Goal: Information Seeking & Learning: Learn about a topic

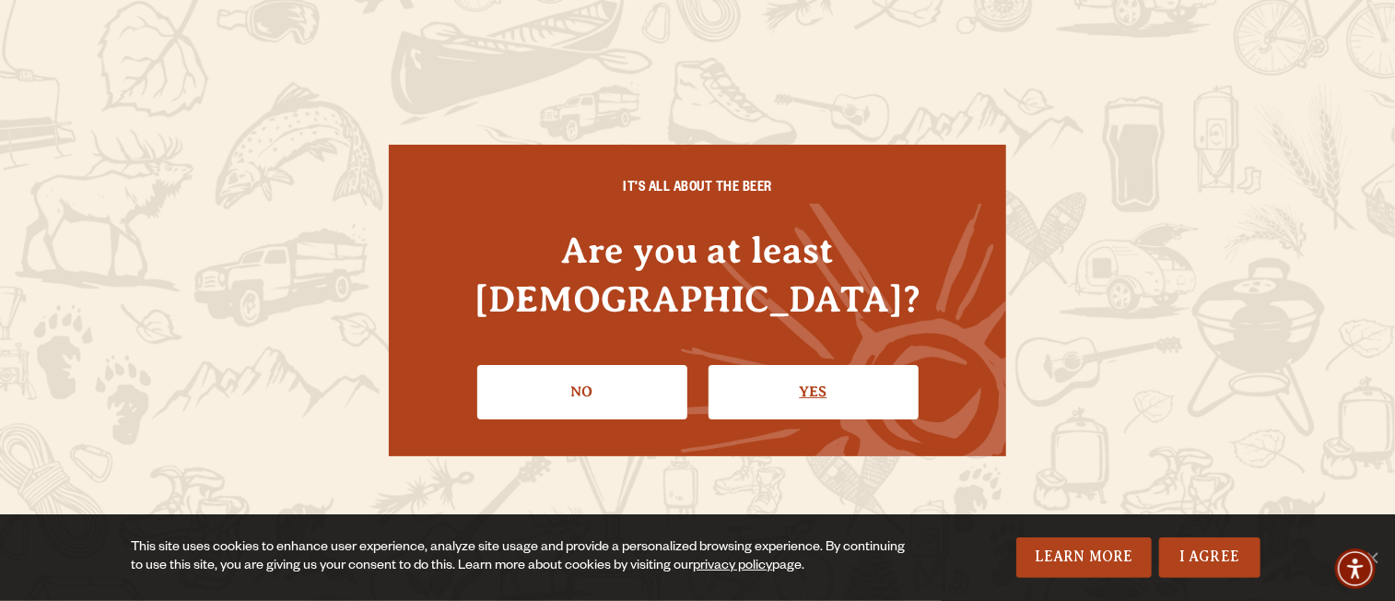
click at [784, 368] on link "Yes" at bounding box center [814, 391] width 210 height 53
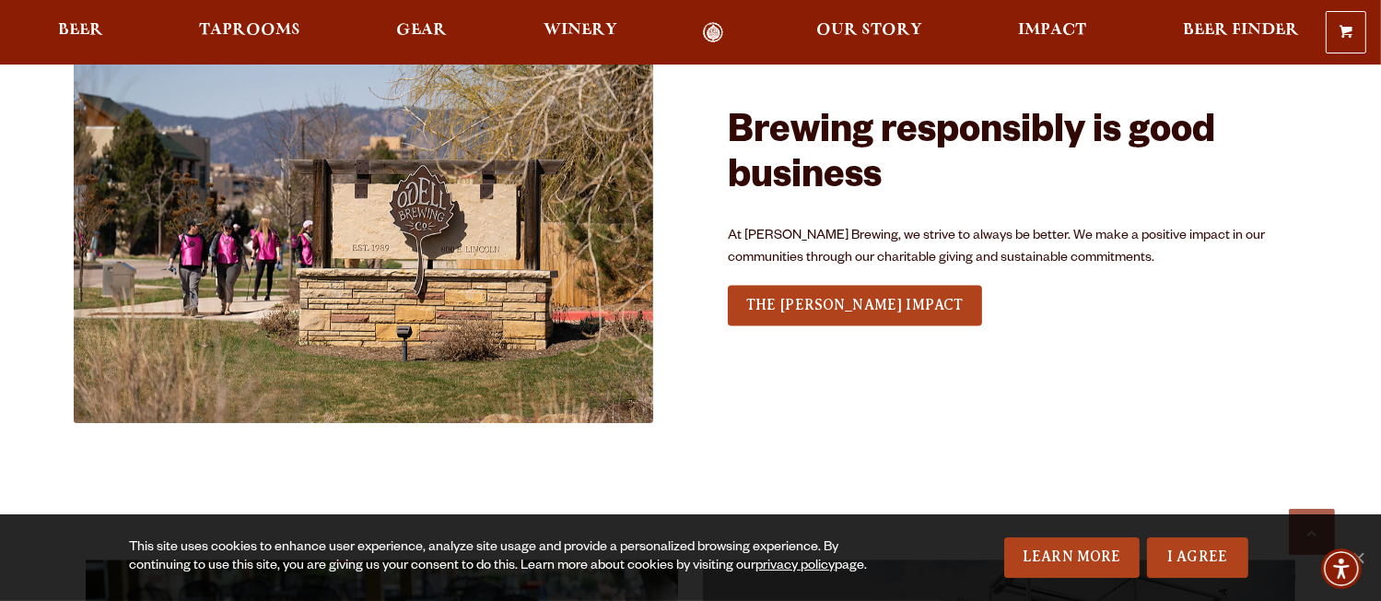
scroll to position [2694, 0]
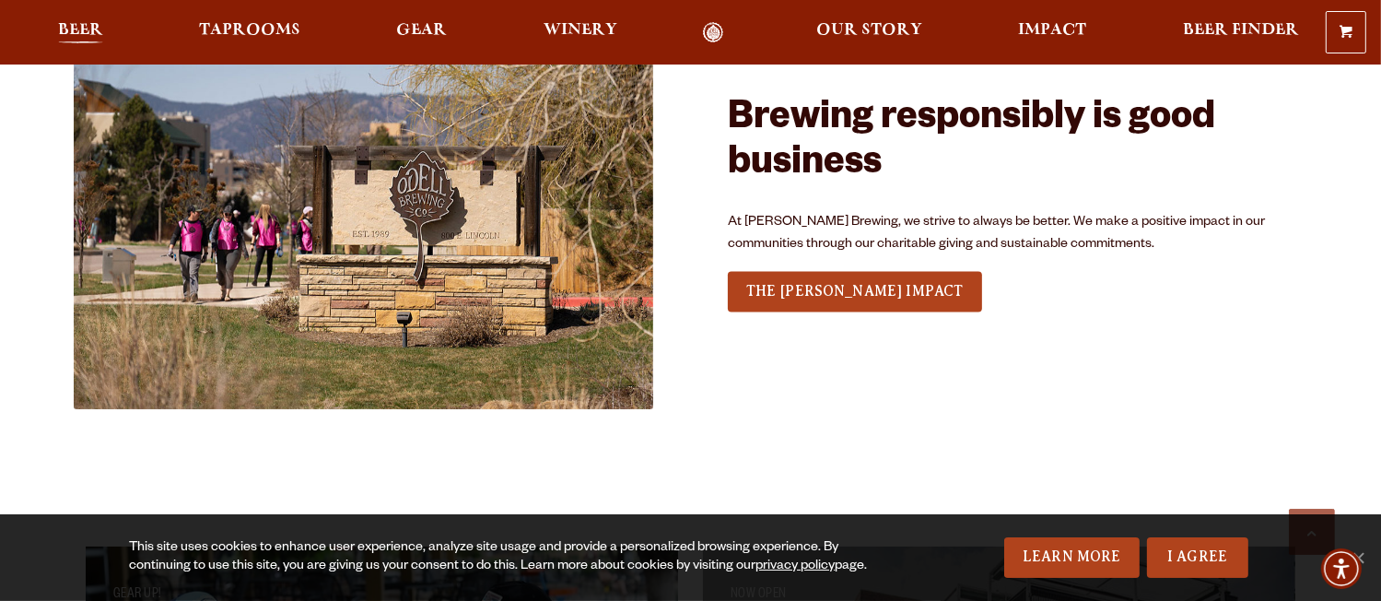
click at [79, 23] on span "Beer" at bounding box center [80, 30] width 45 height 15
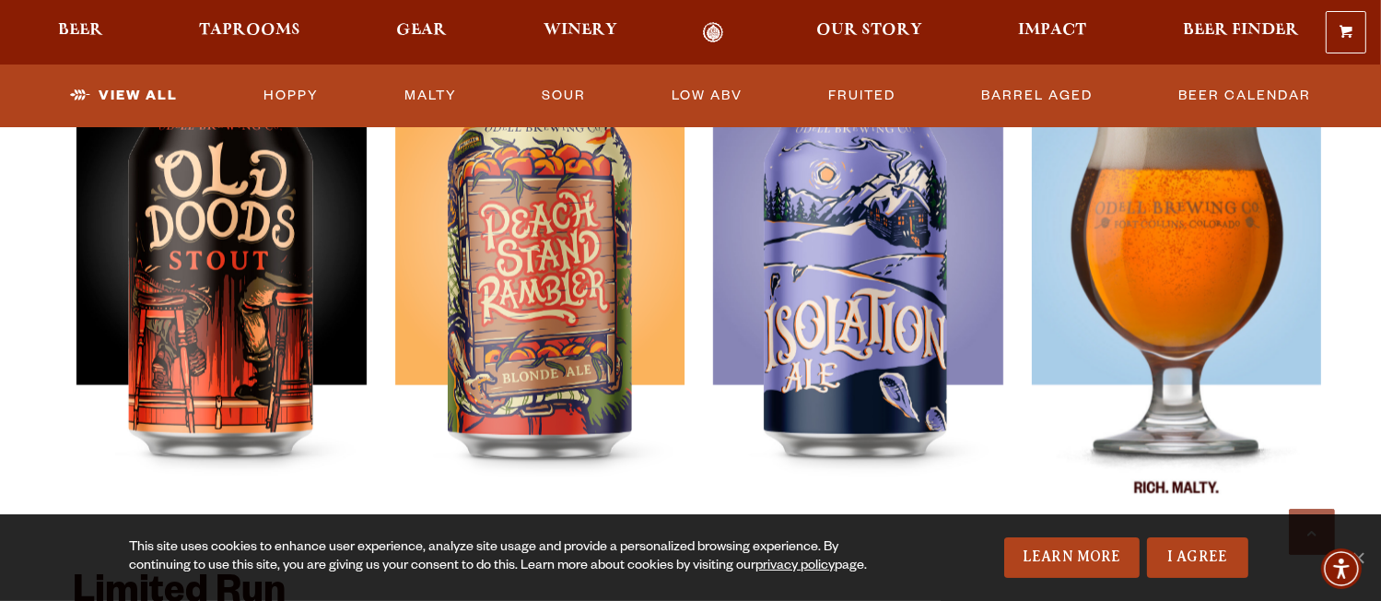
scroll to position [2602, 0]
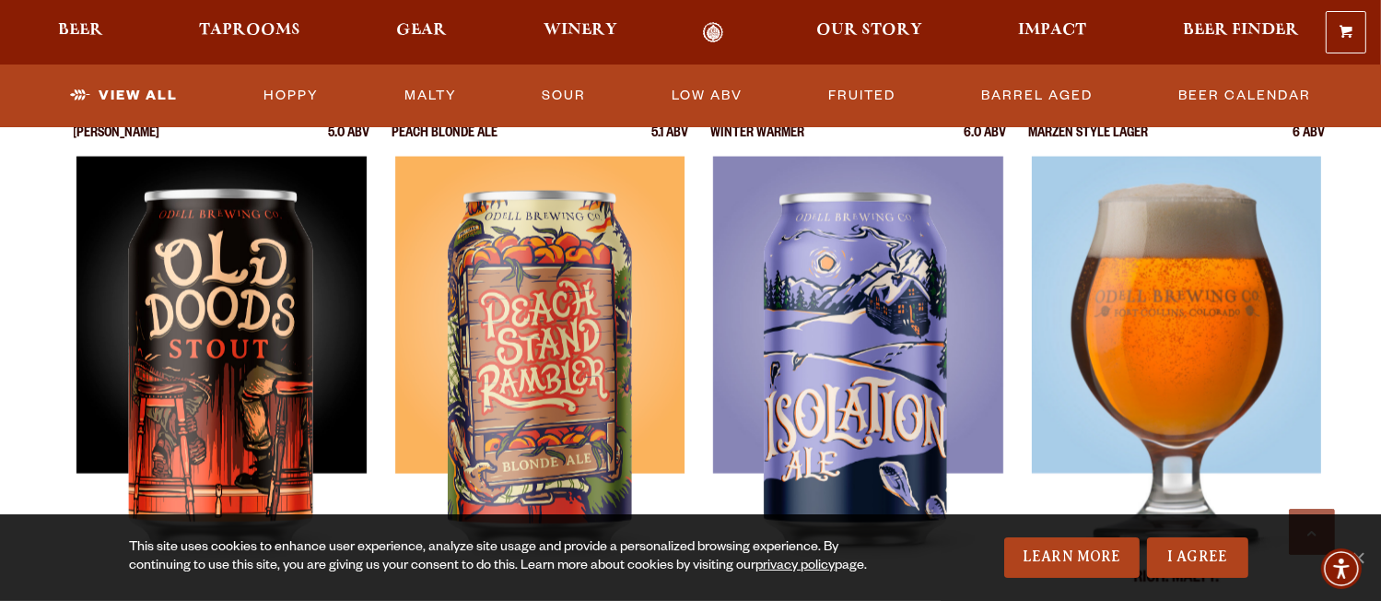
click at [1214, 352] on img at bounding box center [1177, 387] width 290 height 461
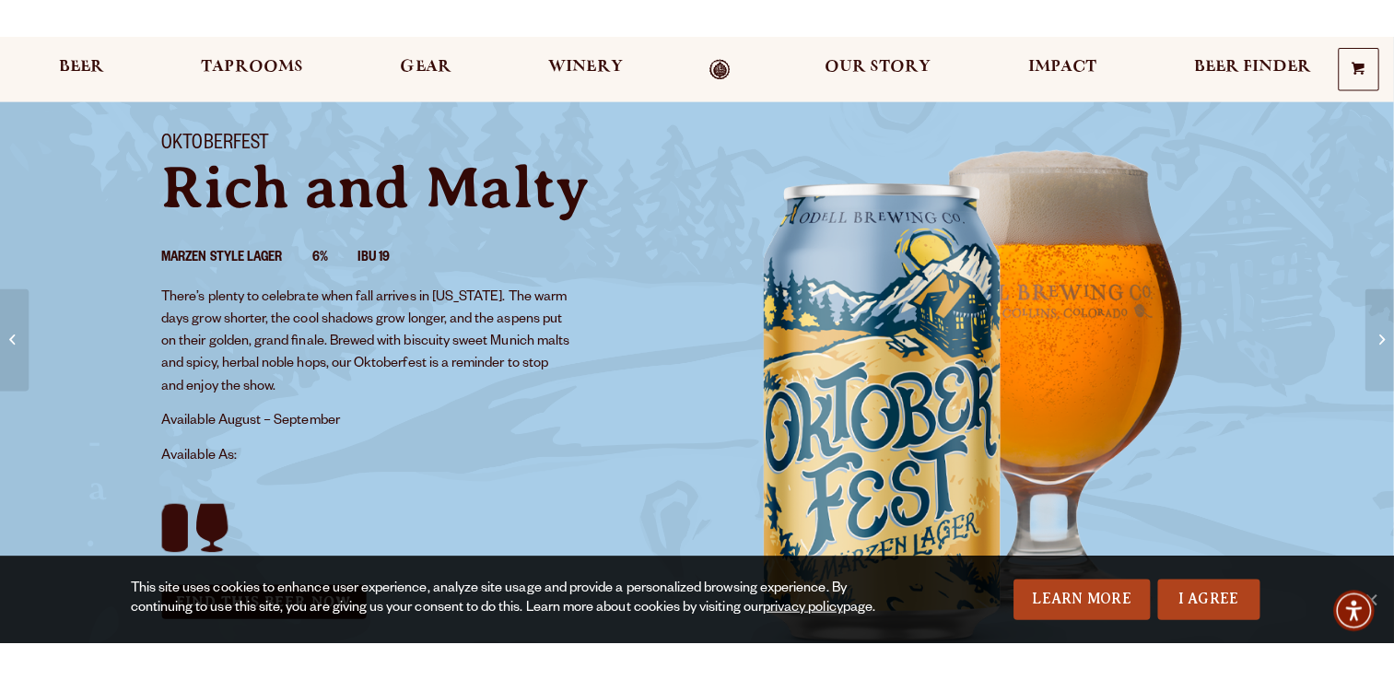
scroll to position [114, 0]
